Goal: Find specific page/section: Find specific page/section

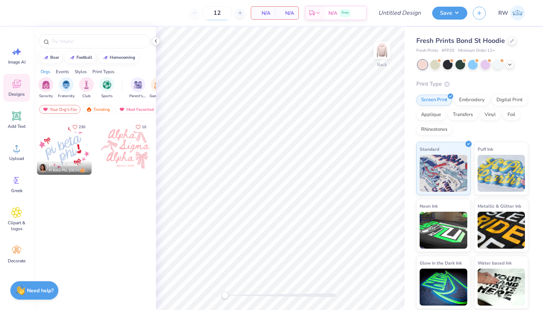
click at [223, 14] on input "12" at bounding box center [217, 12] width 29 height 13
type input "1"
type input "20"
click at [158, 40] on icon at bounding box center [156, 41] width 6 height 6
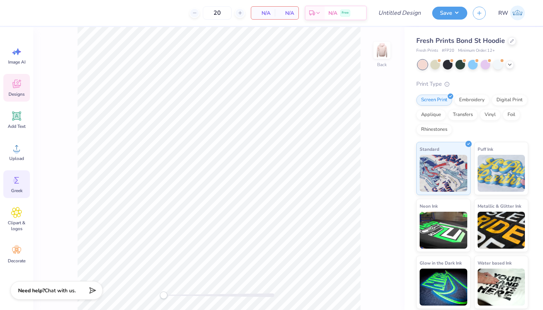
click at [18, 181] on icon at bounding box center [16, 180] width 11 height 11
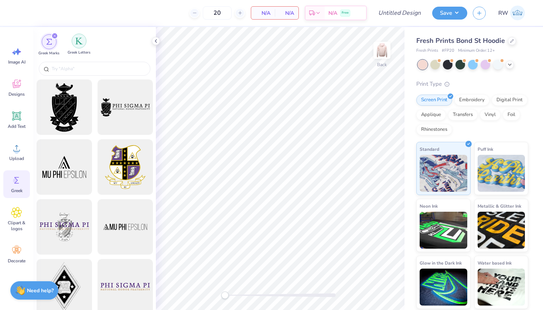
click at [80, 47] on div "filter for Greek Letters" at bounding box center [79, 41] width 15 height 15
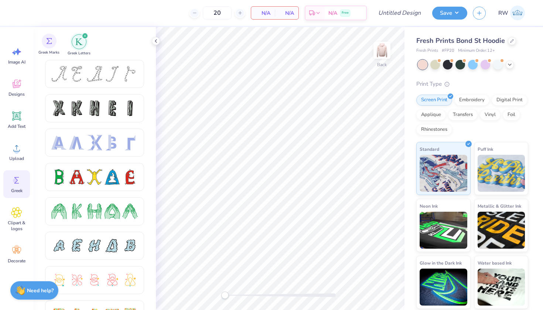
click at [56, 45] on div "Greek Marks" at bounding box center [48, 45] width 21 height 22
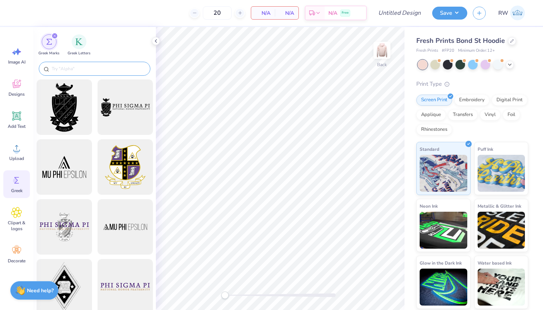
click at [76, 72] on input "text" at bounding box center [98, 68] width 95 height 7
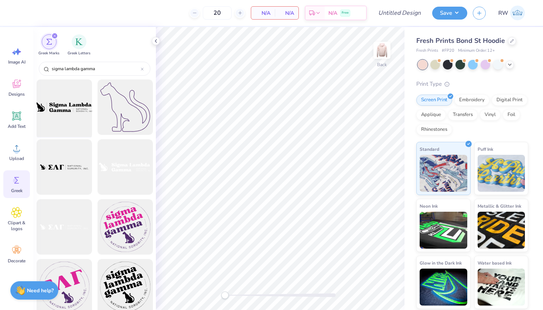
type input "sigma lambda gamma"
click at [63, 110] on div at bounding box center [64, 107] width 61 height 61
